Goal: Task Accomplishment & Management: Use online tool/utility

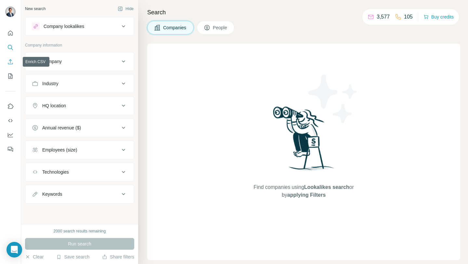
click at [8, 61] on icon "Enrich CSV" at bounding box center [10, 61] width 6 height 6
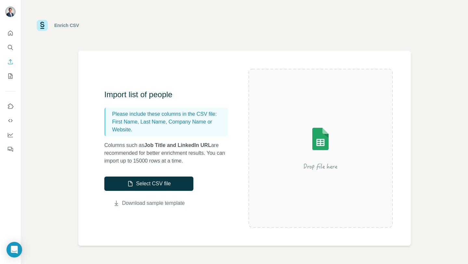
click at [122, 204] on link "Download sample template" at bounding box center [153, 203] width 63 height 8
click at [164, 184] on button "Select CSV file" at bounding box center [148, 183] width 89 height 14
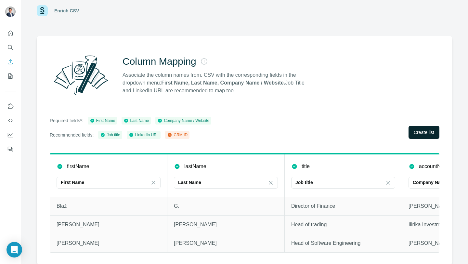
click at [418, 134] on span "Create list" at bounding box center [423, 132] width 20 height 6
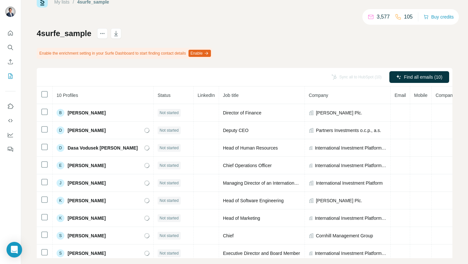
scroll to position [29, 0]
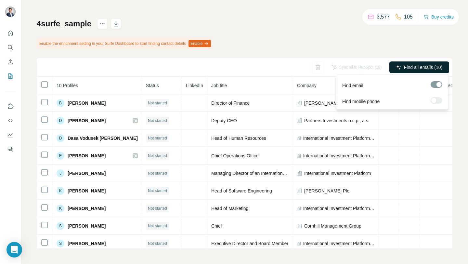
click at [409, 67] on span "Find all emails (10)" at bounding box center [423, 67] width 38 height 6
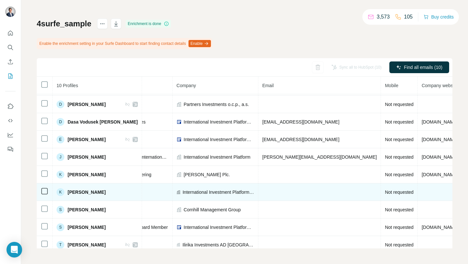
scroll to position [21, 132]
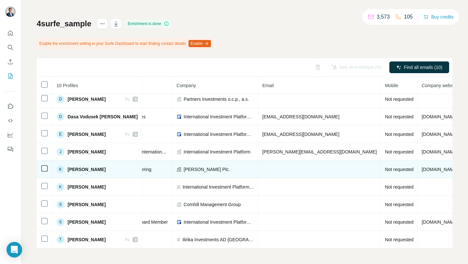
click at [281, 173] on td at bounding box center [319, 169] width 122 height 18
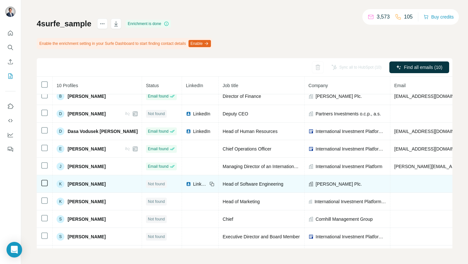
scroll to position [0, 0]
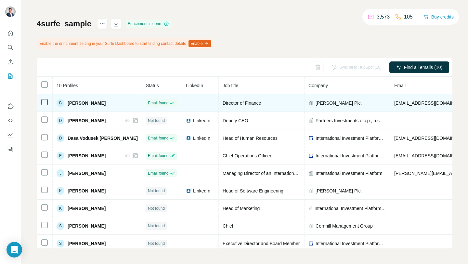
click at [187, 101] on td at bounding box center [200, 103] width 37 height 18
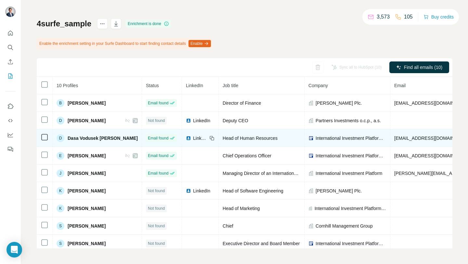
click at [193, 138] on span "LinkedIn" at bounding box center [200, 138] width 14 height 6
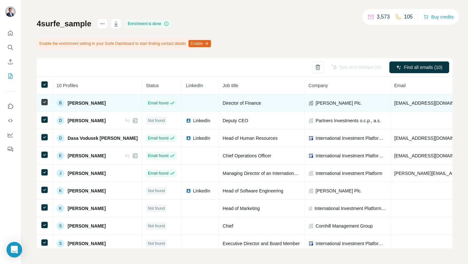
scroll to position [21, 0]
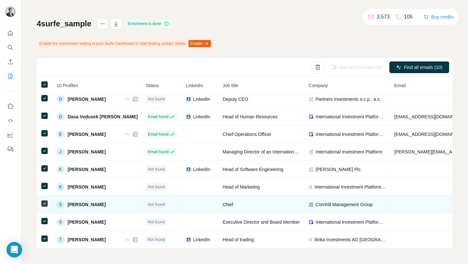
click at [165, 197] on td "Not found" at bounding box center [162, 204] width 40 height 18
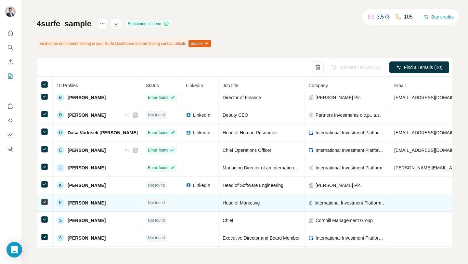
scroll to position [0, 0]
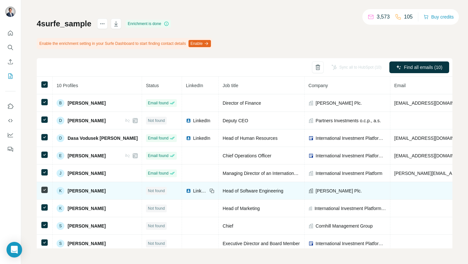
click at [193, 190] on span "LinkedIn" at bounding box center [200, 190] width 14 height 6
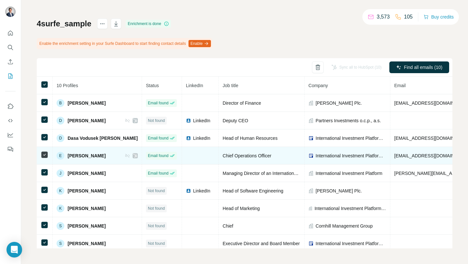
scroll to position [18, 0]
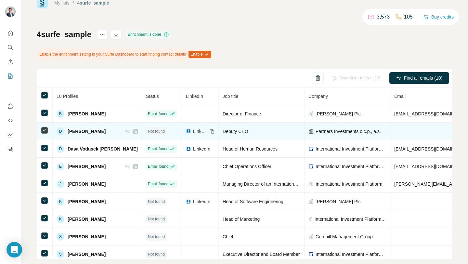
click at [193, 133] on span "LinkedIn" at bounding box center [200, 131] width 14 height 6
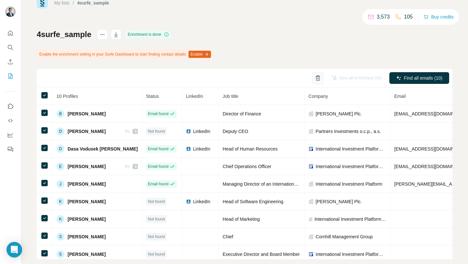
click at [317, 79] on icon "button" at bounding box center [317, 78] width 6 height 6
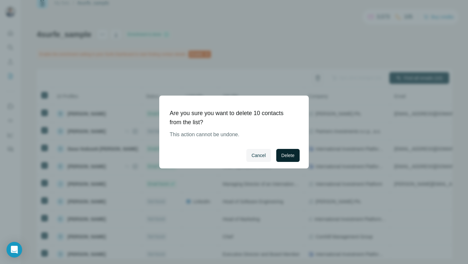
click at [288, 161] on button "Delete" at bounding box center [287, 155] width 23 height 13
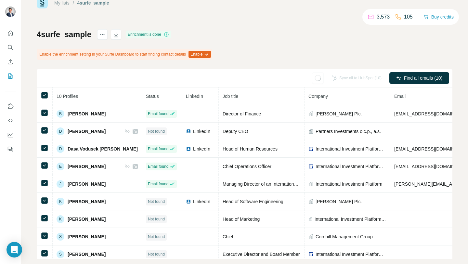
scroll to position [0, 0]
